Goal: Task Accomplishment & Management: Manage account settings

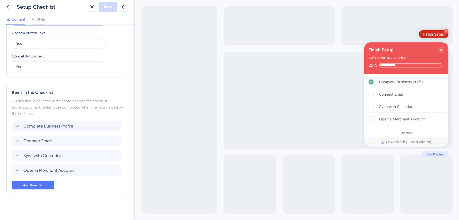
scroll to position [143, 0]
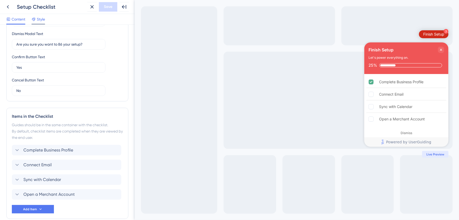
click at [41, 19] on span "Style" at bounding box center [41, 19] width 8 height 6
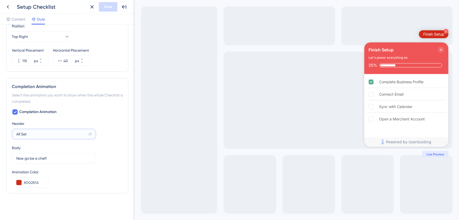
click at [42, 135] on input "All Set" at bounding box center [51, 134] width 70 height 6
click at [83, 115] on div "Completion Animation Header All Set 23 Body Now go be a chef! 23 Animation Colo…" at bounding box center [67, 148] width 111 height 79
click at [8, 7] on icon at bounding box center [8, 7] width 6 height 6
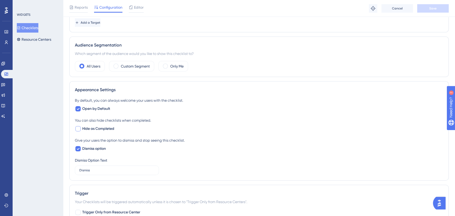
click at [78, 128] on div at bounding box center [77, 128] width 5 height 5
checkbox input "true"
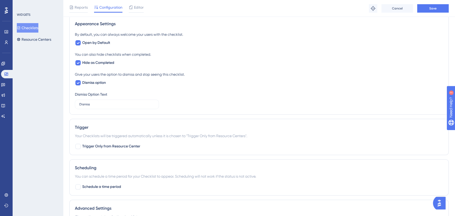
scroll to position [215, 0]
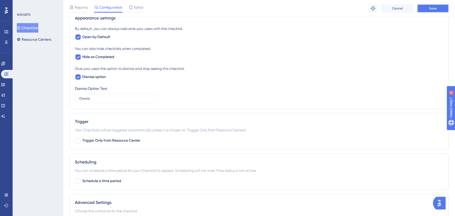
click at [430, 9] on span "Save" at bounding box center [433, 8] width 7 height 4
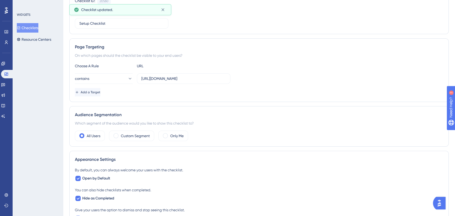
scroll to position [0, 0]
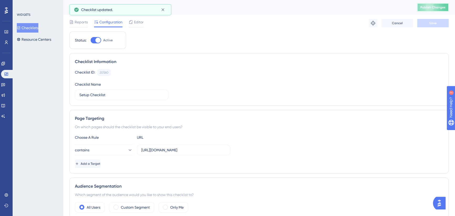
click at [433, 7] on span "Publish Changes" at bounding box center [433, 7] width 25 height 4
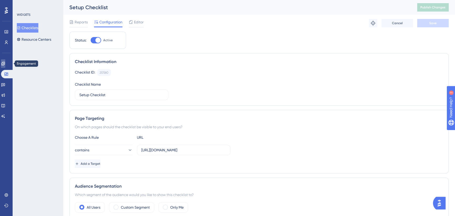
click at [5, 63] on icon at bounding box center [3, 64] width 4 height 4
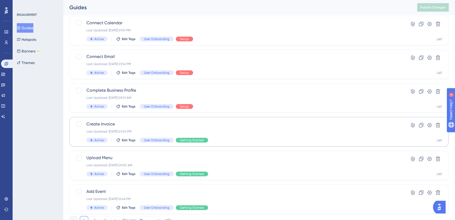
scroll to position [188, 0]
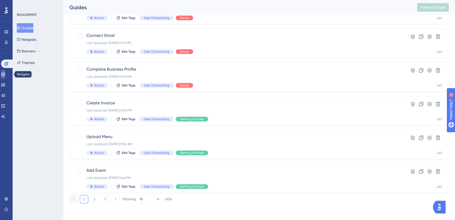
click at [5, 73] on icon at bounding box center [3, 74] width 4 height 4
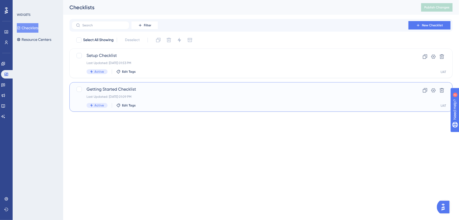
click at [143, 89] on span "Getting Started Checklist" at bounding box center [240, 89] width 307 height 6
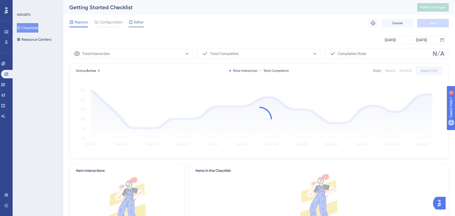
click at [131, 25] on div at bounding box center [131, 22] width 4 height 6
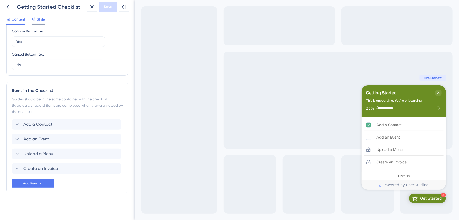
click at [42, 18] on span "Style" at bounding box center [41, 19] width 8 height 6
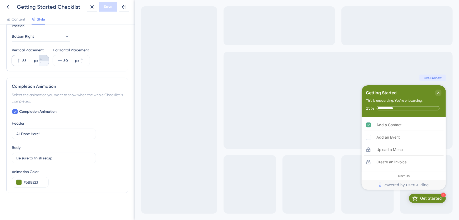
scroll to position [232, 0]
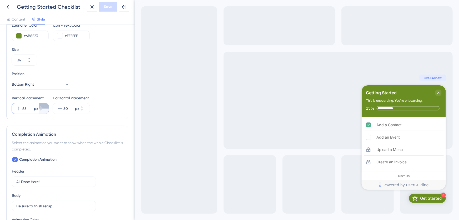
click at [42, 105] on icon at bounding box center [40, 106] width 3 height 3
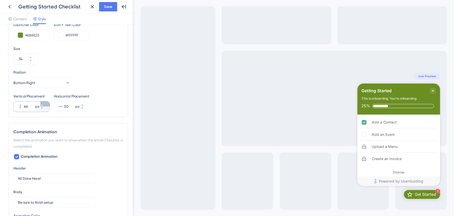
scroll to position [0, 0]
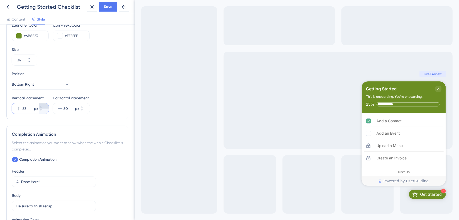
click at [42, 105] on icon at bounding box center [40, 106] width 3 height 3
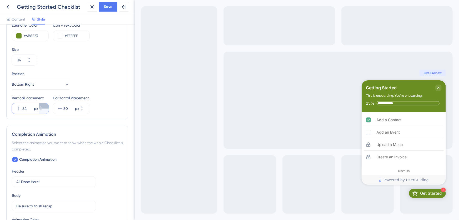
click at [42, 105] on icon at bounding box center [40, 106] width 3 height 3
type input "85"
click at [105, 7] on span "Save" at bounding box center [108, 7] width 8 height 6
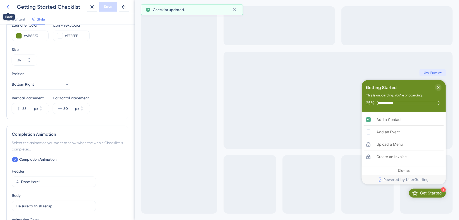
click at [6, 6] on icon at bounding box center [8, 7] width 6 height 6
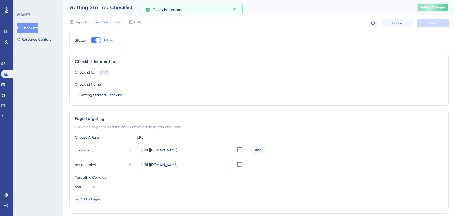
click at [433, 4] on button "Publish Changes" at bounding box center [434, 7] width 32 height 8
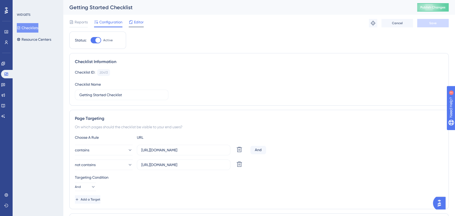
click at [139, 22] on span "Editor" at bounding box center [139, 22] width 10 height 6
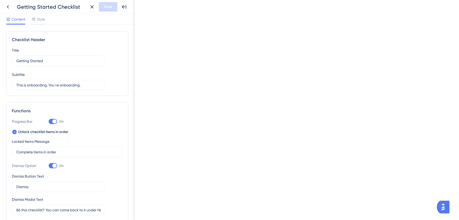
scroll to position [191, 0]
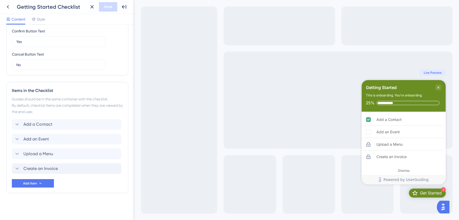
click at [52, 167] on span "Create an Invoice" at bounding box center [40, 168] width 34 height 6
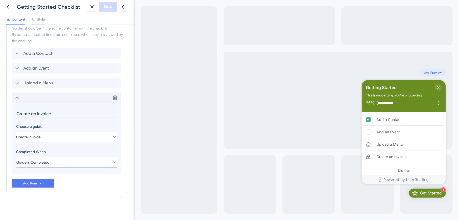
scroll to position [0, 0]
click at [44, 163] on span "Guide is Completed" at bounding box center [32, 162] width 33 height 6
click at [46, 161] on span "Guide is Completed" at bounding box center [32, 162] width 33 height 6
click at [61, 113] on input "Create an Invoice" at bounding box center [67, 113] width 102 height 8
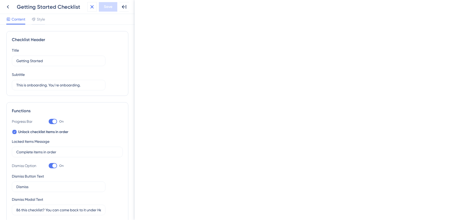
click at [94, 8] on icon at bounding box center [92, 7] width 6 height 6
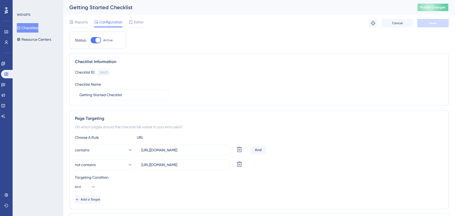
click at [441, 6] on span "Publish Changes" at bounding box center [433, 7] width 25 height 4
click at [430, 4] on button "Publish Changes" at bounding box center [434, 7] width 32 height 8
click at [428, 8] on span "Publish Changes" at bounding box center [433, 7] width 25 height 4
click at [131, 22] on icon at bounding box center [131, 22] width 4 height 4
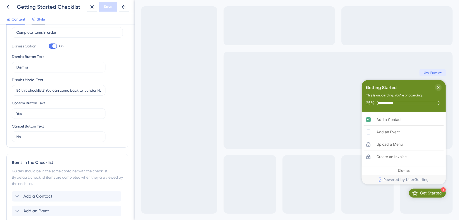
click at [35, 21] on div at bounding box center [34, 19] width 4 height 6
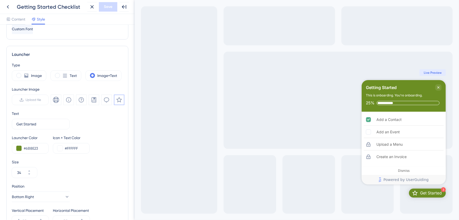
scroll to position [279, 0]
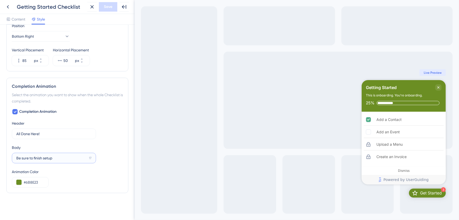
click at [49, 158] on input "Be sure to finish setup" at bounding box center [51, 158] width 70 height 6
drag, startPoint x: 57, startPoint y: 157, endPoint x: 51, endPoint y: 158, distance: 5.9
click at [51, 158] on input "Be sure to finish setup" at bounding box center [51, 158] width 70 height 6
click at [55, 158] on input "Be sure to finish setup" at bounding box center [51, 158] width 70 height 6
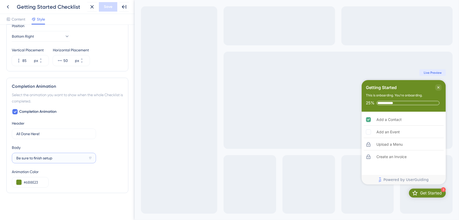
drag, startPoint x: 55, startPoint y: 158, endPoint x: 33, endPoint y: 157, distance: 21.8
click at [33, 157] on input "Be sure to finish setup" at bounding box center [51, 158] width 70 height 6
type input "Be sure to set up your Business Center"
click at [76, 168] on div "Animation Color" at bounding box center [67, 171] width 111 height 6
click at [80, 157] on input "Be sure to set up your Business Center" at bounding box center [52, 158] width 72 height 6
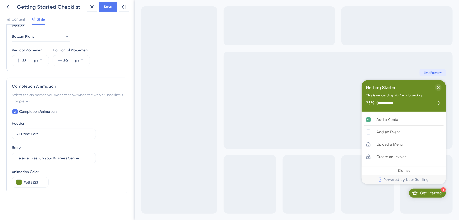
click at [97, 171] on div "Animation Color" at bounding box center [67, 171] width 111 height 6
click at [109, 7] on span "Save" at bounding box center [108, 7] width 8 height 6
